Goal: Information Seeking & Learning: Learn about a topic

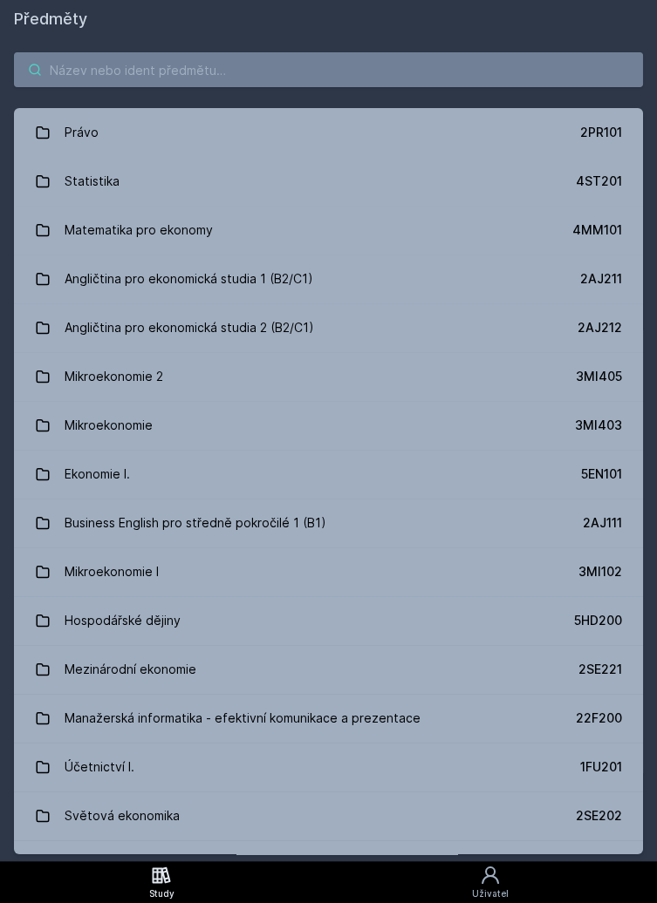
click at [344, 52] on input "search" at bounding box center [328, 69] width 629 height 35
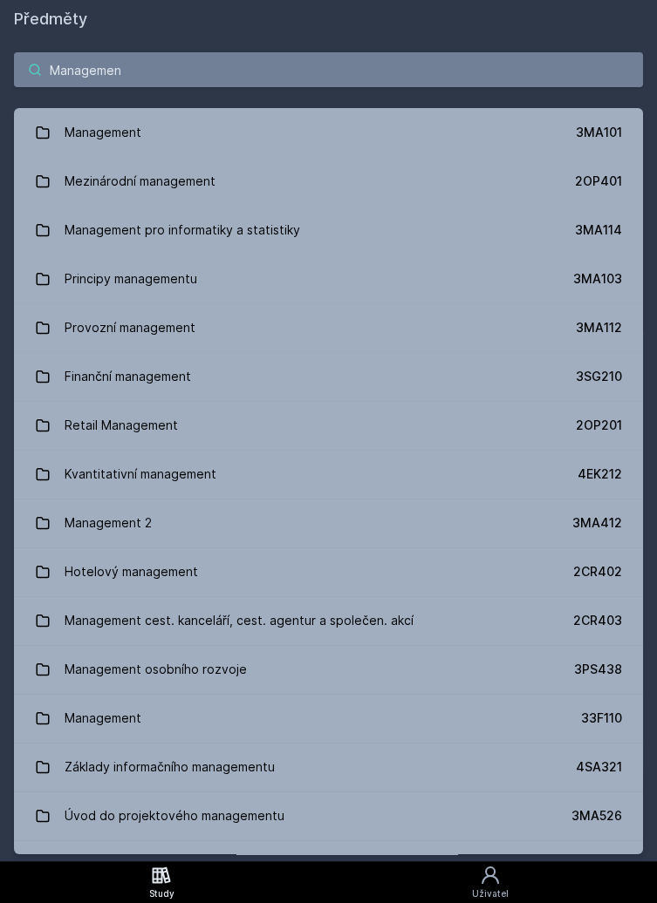
type input "Management"
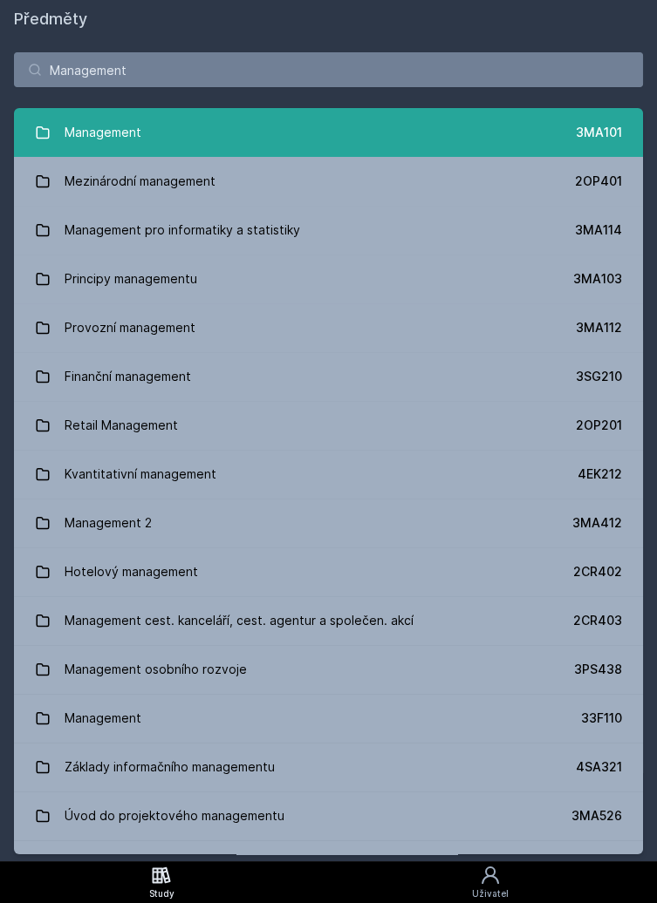
click at [250, 129] on link "Management 3MA101" at bounding box center [328, 132] width 629 height 49
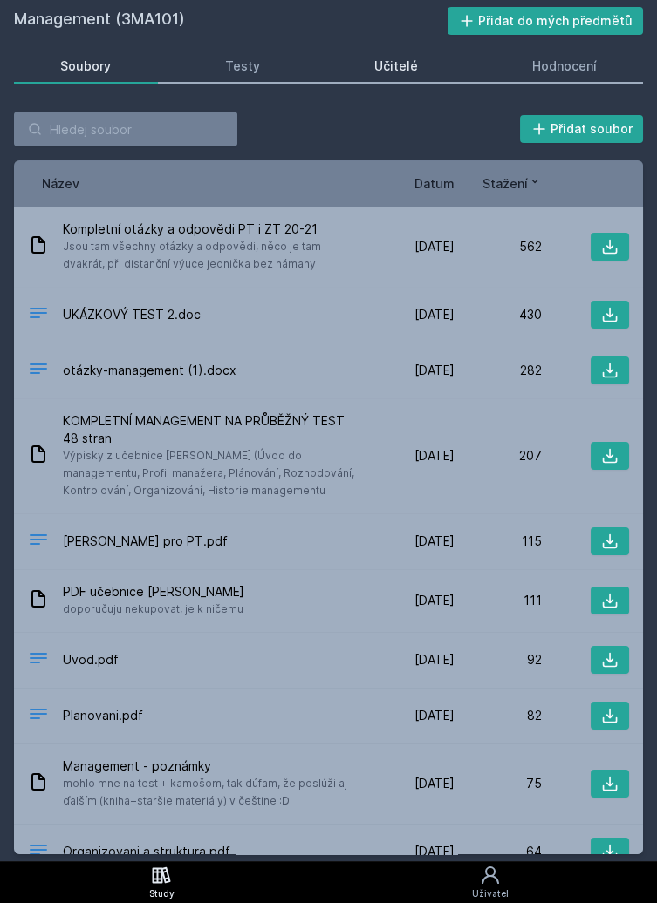
click at [430, 56] on link "Učitelé" at bounding box center [396, 66] width 137 height 35
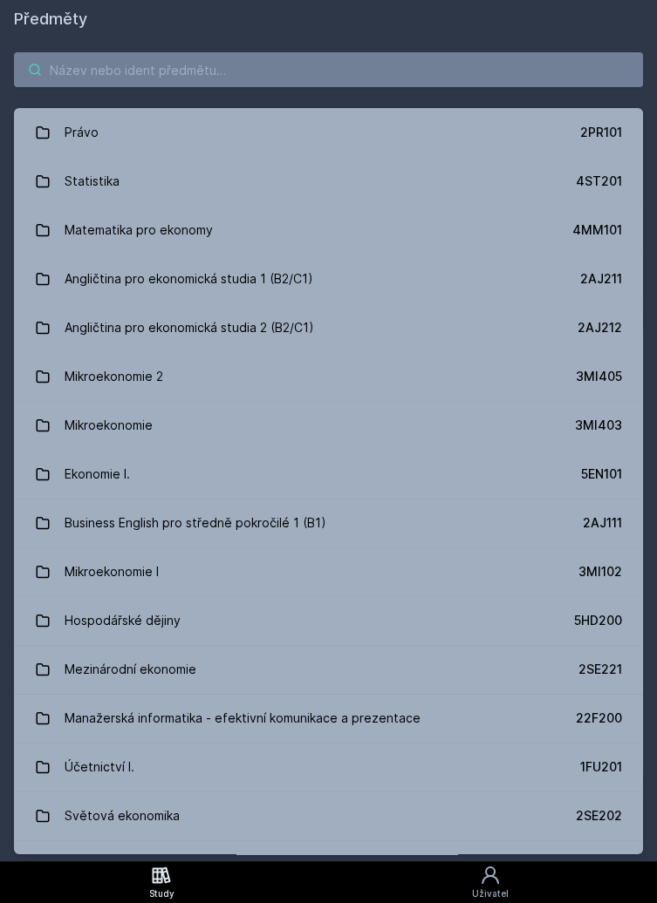
click at [243, 66] on input "search" at bounding box center [328, 69] width 629 height 35
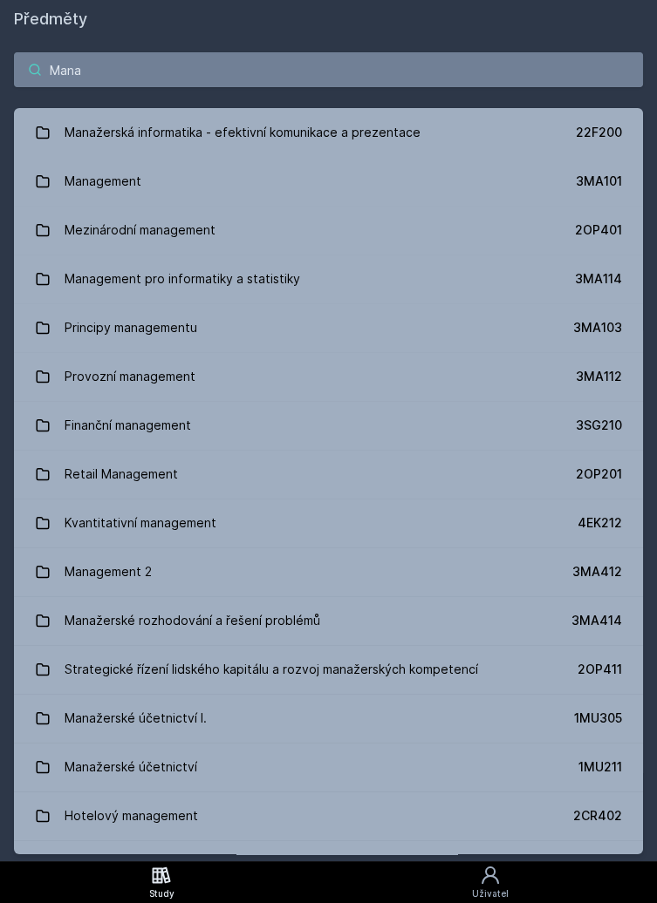
type input "Manag"
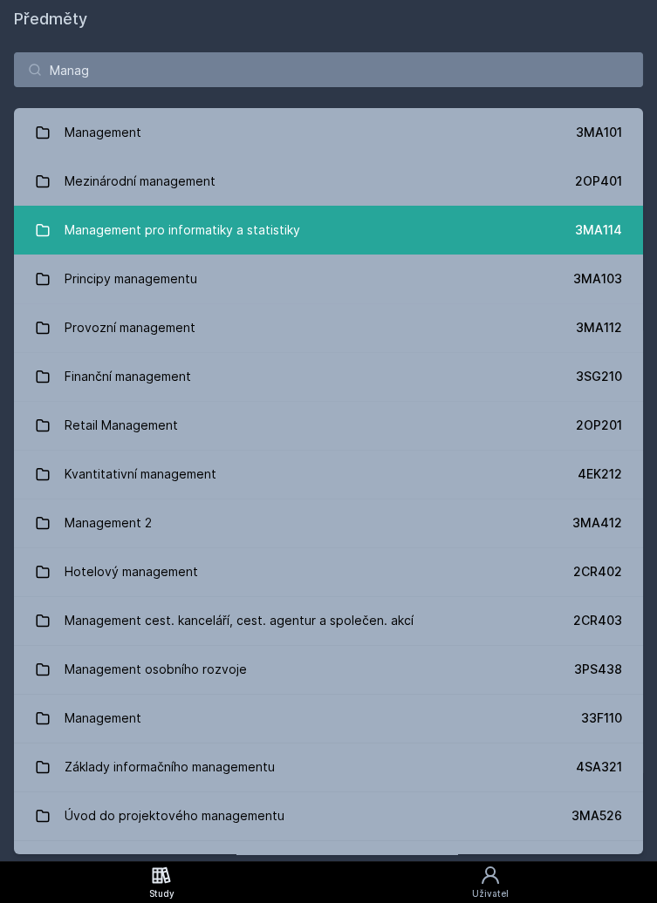
click at [321, 223] on link "Management pro informatiky a statistiky 3MA114" at bounding box center [328, 230] width 629 height 49
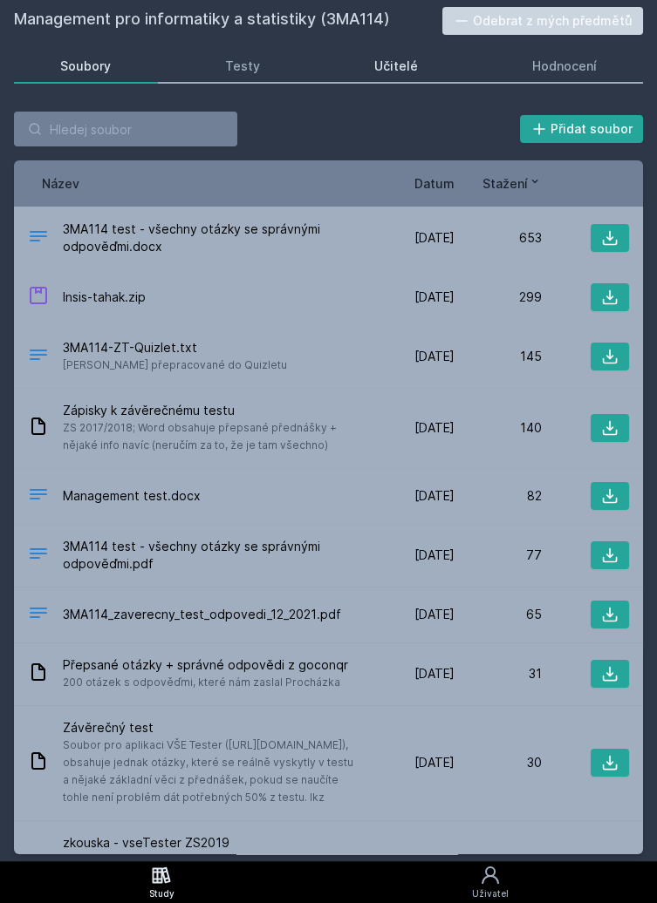
click at [434, 65] on link "Učitelé" at bounding box center [396, 66] width 137 height 35
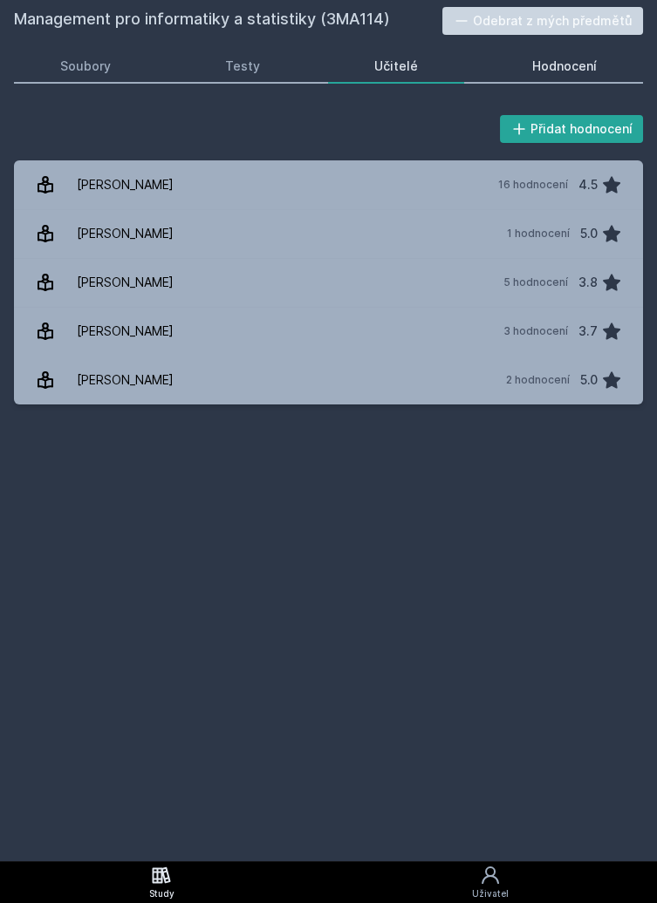
click at [596, 68] on link "Hodnocení" at bounding box center [564, 66] width 158 height 35
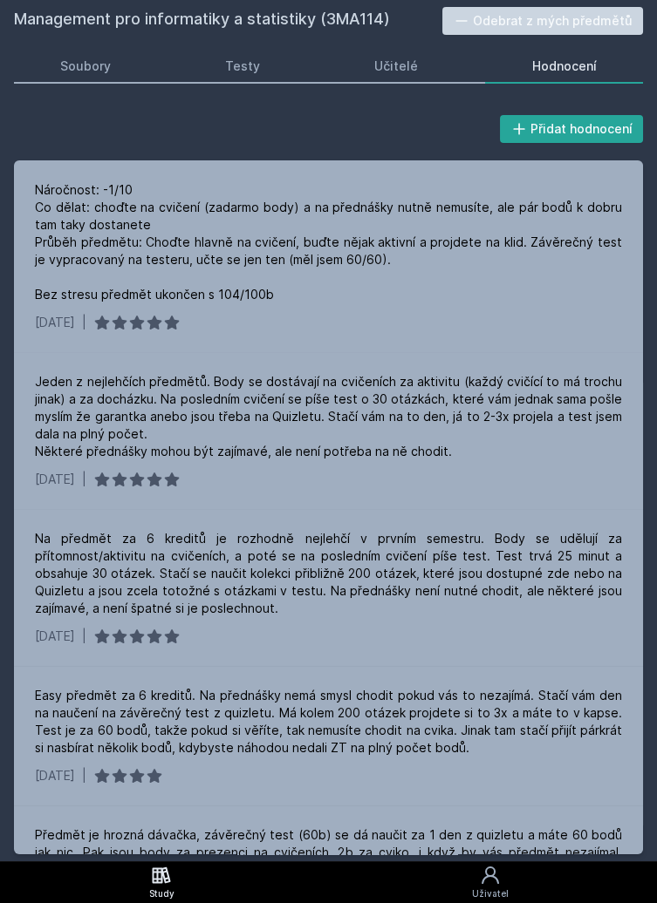
click at [185, 886] on link "Study" at bounding box center [161, 882] width 323 height 42
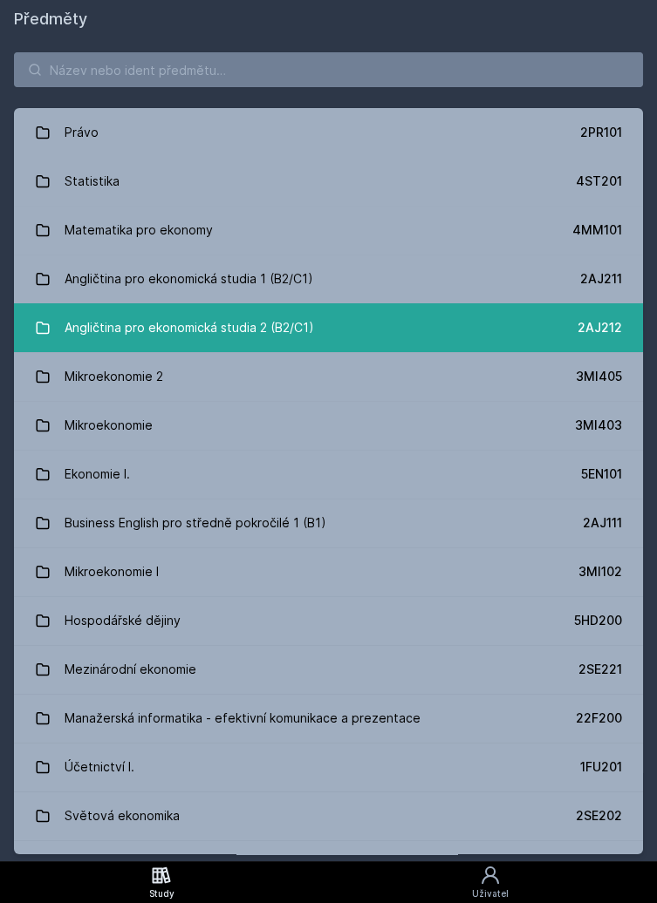
click at [367, 330] on link "Angličtina pro ekonomická studia 2 (B2/C1) 2AJ212" at bounding box center [328, 327] width 629 height 49
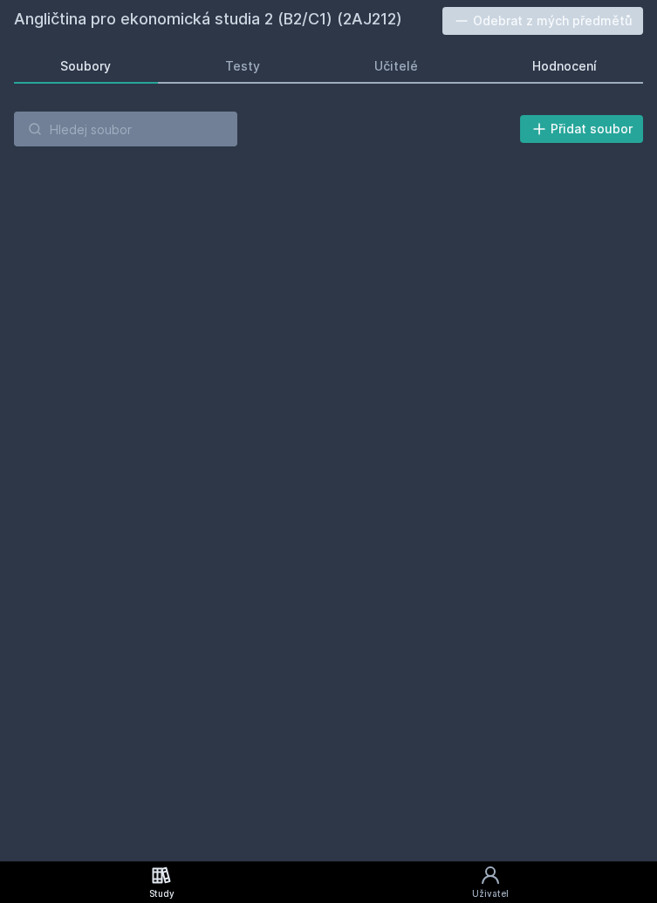
click at [562, 63] on div "Hodnocení" at bounding box center [564, 66] width 65 height 17
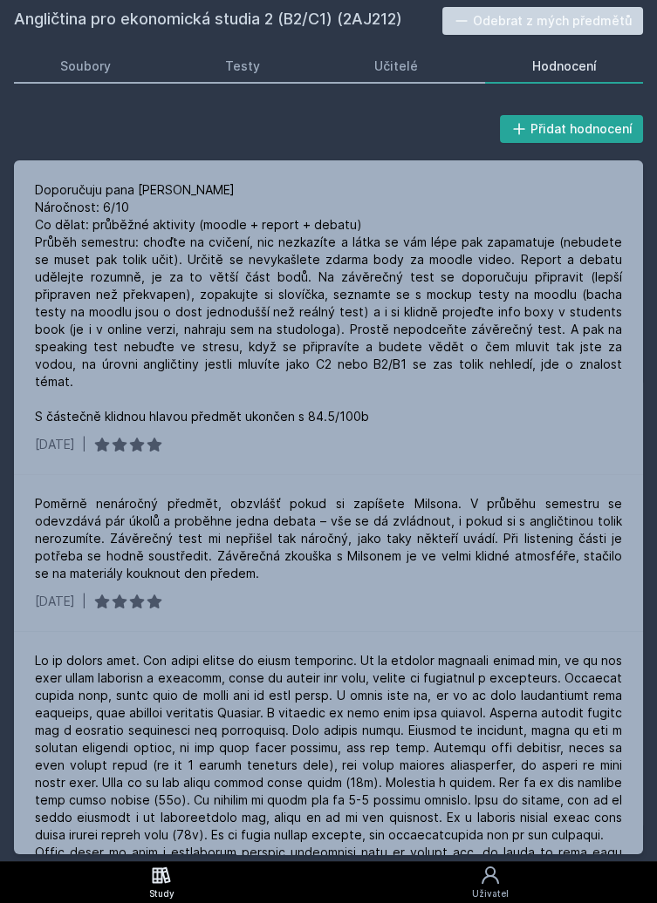
click at [159, 884] on icon at bounding box center [161, 875] width 21 height 21
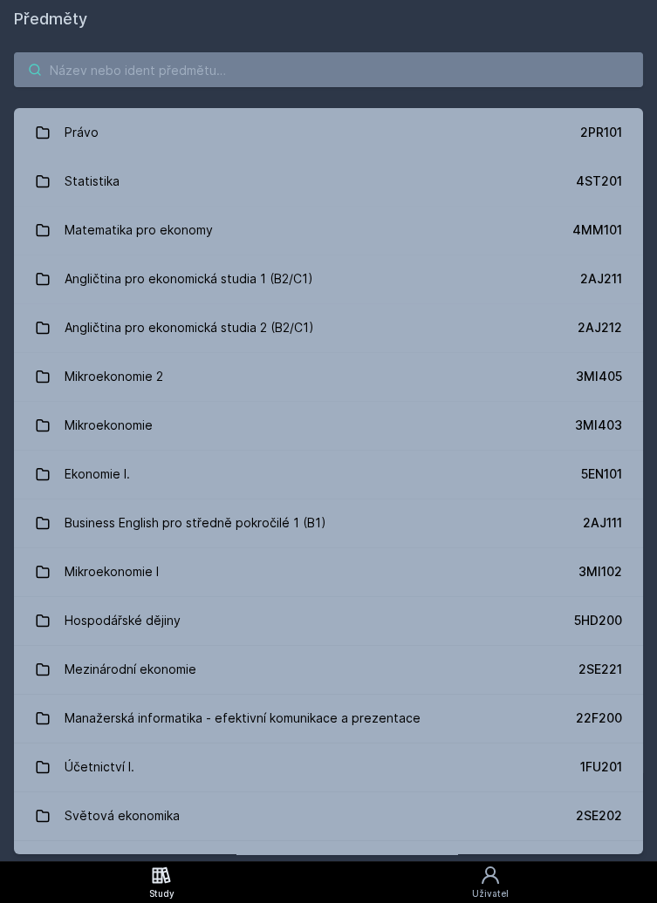
click at [273, 65] on input "search" at bounding box center [328, 69] width 629 height 35
type input ","
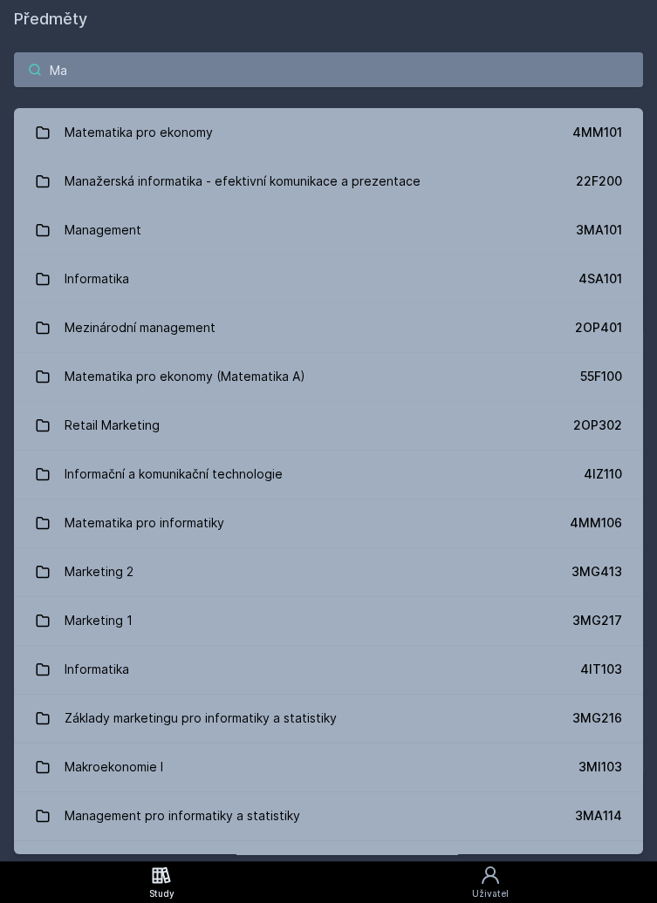
type input "Mar"
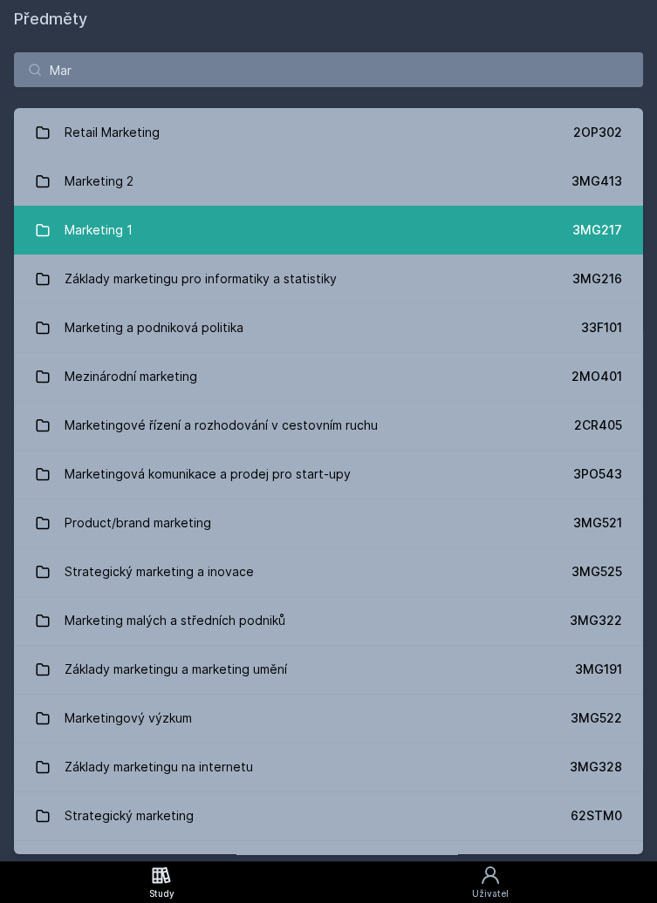
click at [184, 221] on link "Marketing 1 3MG217" at bounding box center [328, 230] width 629 height 49
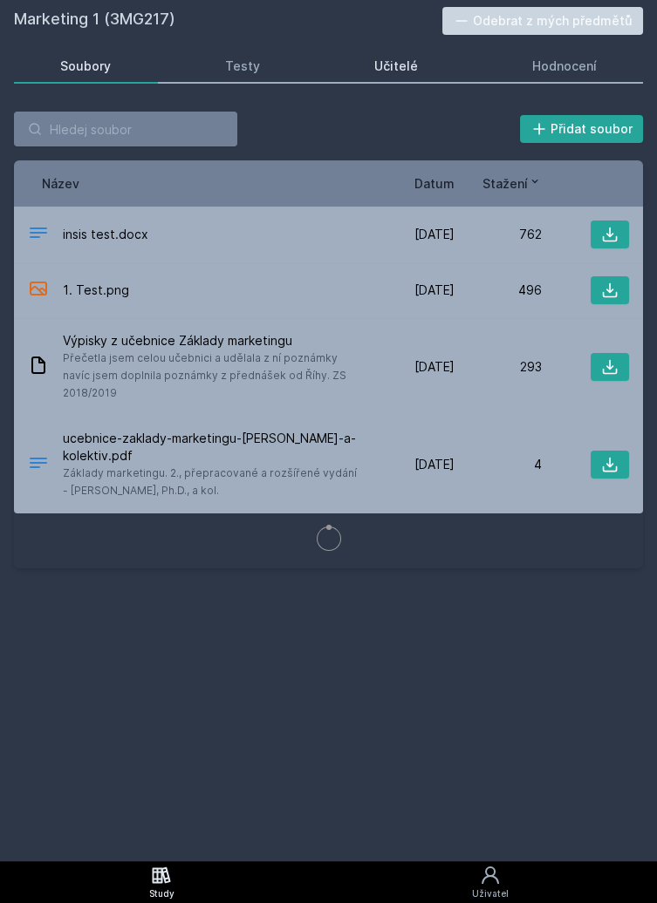
click at [424, 52] on link "Učitelé" at bounding box center [396, 66] width 137 height 35
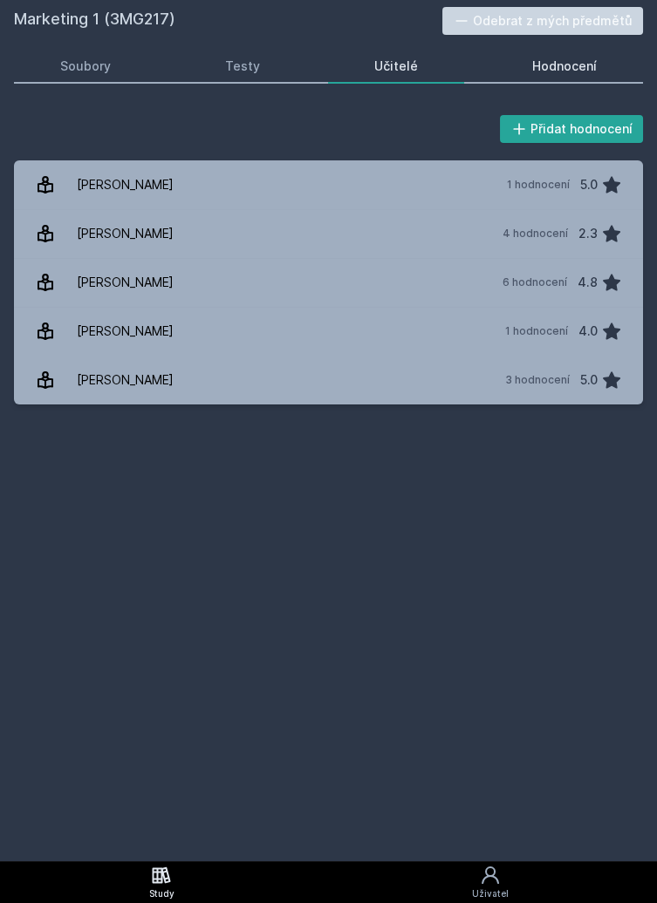
click at [556, 76] on link "Hodnocení" at bounding box center [564, 66] width 158 height 35
